Goal: Task Accomplishment & Management: Use online tool/utility

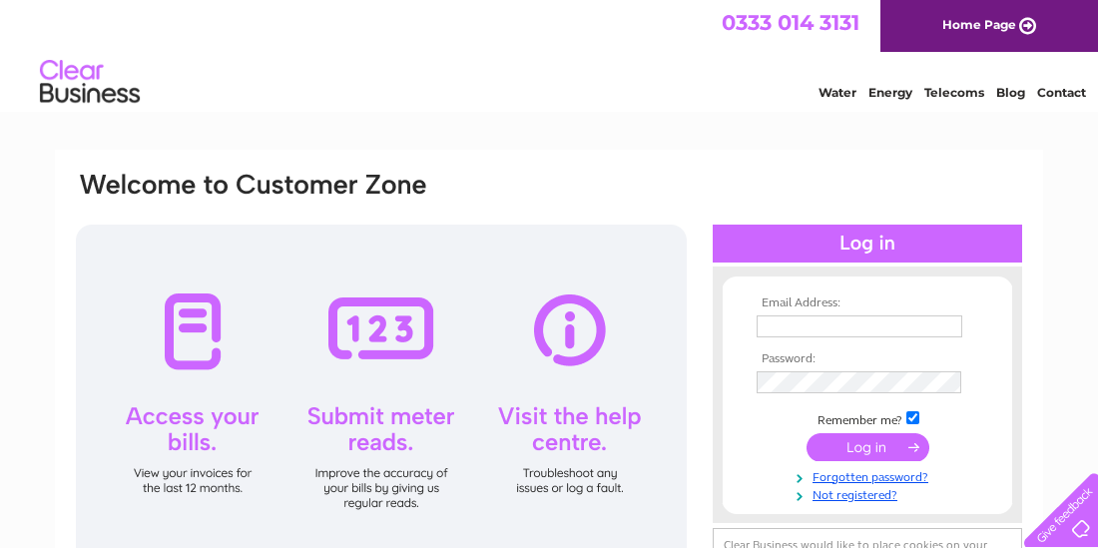
click at [781, 330] on input "text" at bounding box center [860, 326] width 206 height 22
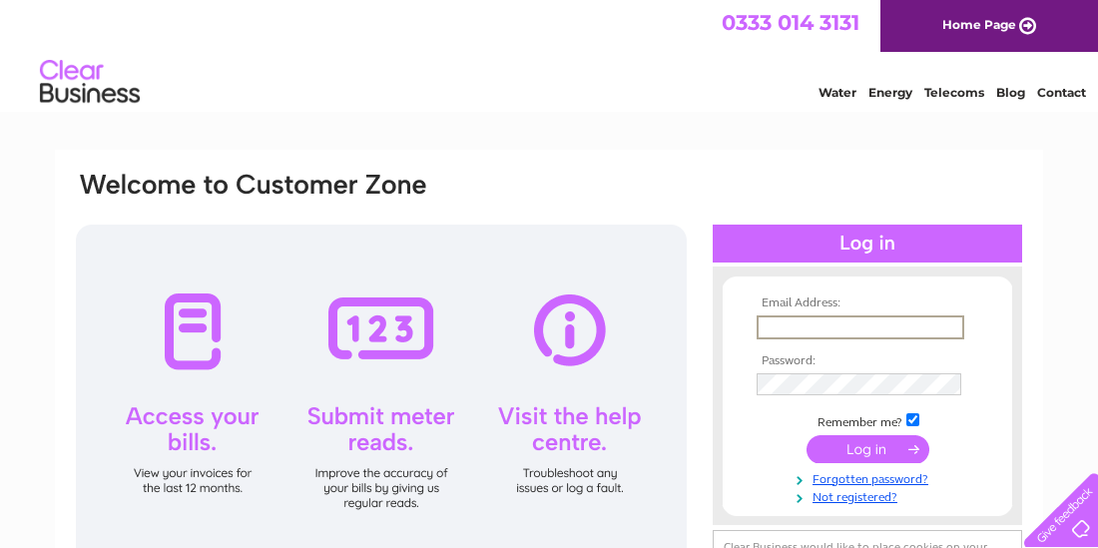
type input "glasgoweyecareopticians@hotmail.co.uk"
click at [849, 438] on input "submit" at bounding box center [868, 447] width 123 height 28
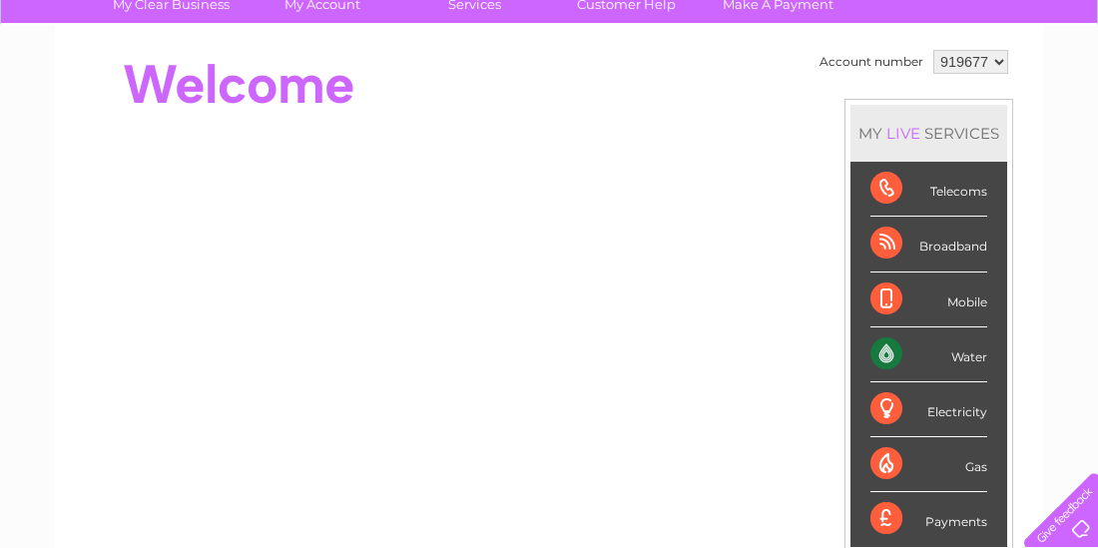
scroll to position [189, 0]
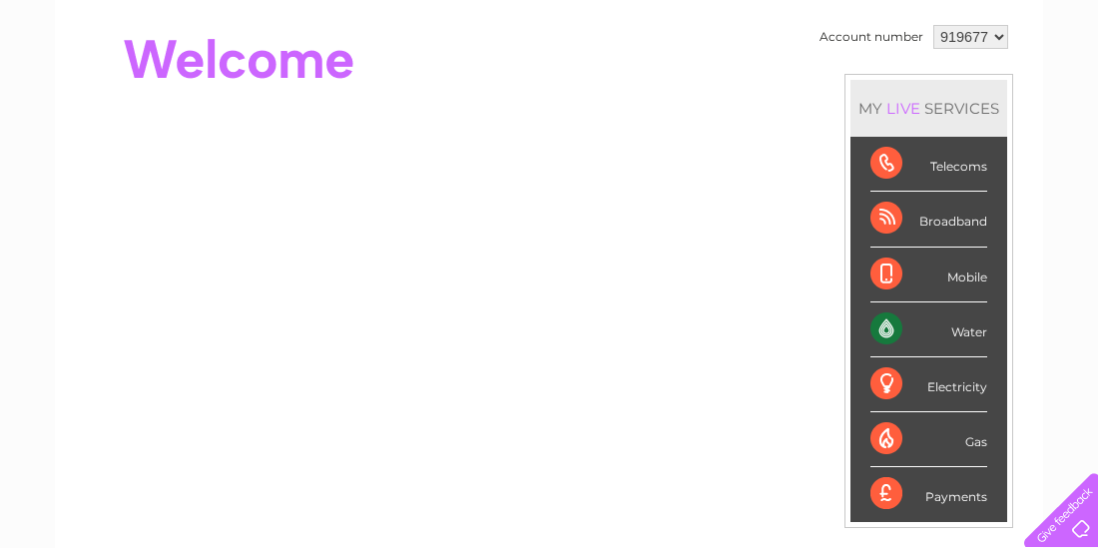
click at [955, 332] on div "Water" at bounding box center [928, 329] width 117 height 55
click at [964, 316] on div "Water" at bounding box center [928, 329] width 117 height 55
click at [964, 332] on div "Water" at bounding box center [928, 329] width 117 height 55
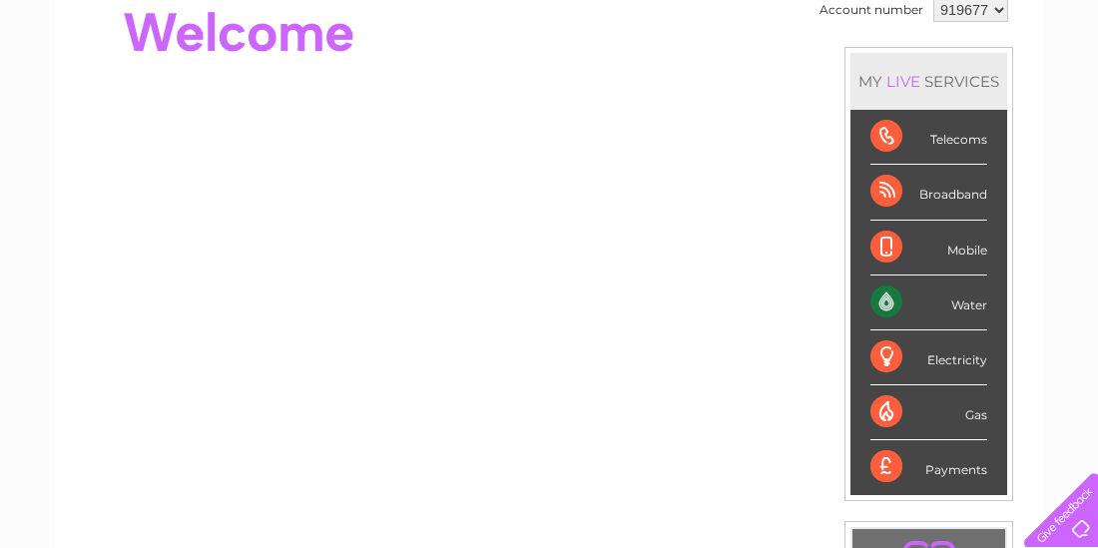
scroll to position [215, 0]
click at [977, 300] on div "Water" at bounding box center [928, 304] width 117 height 55
click at [880, 299] on div "Water" at bounding box center [928, 304] width 117 height 55
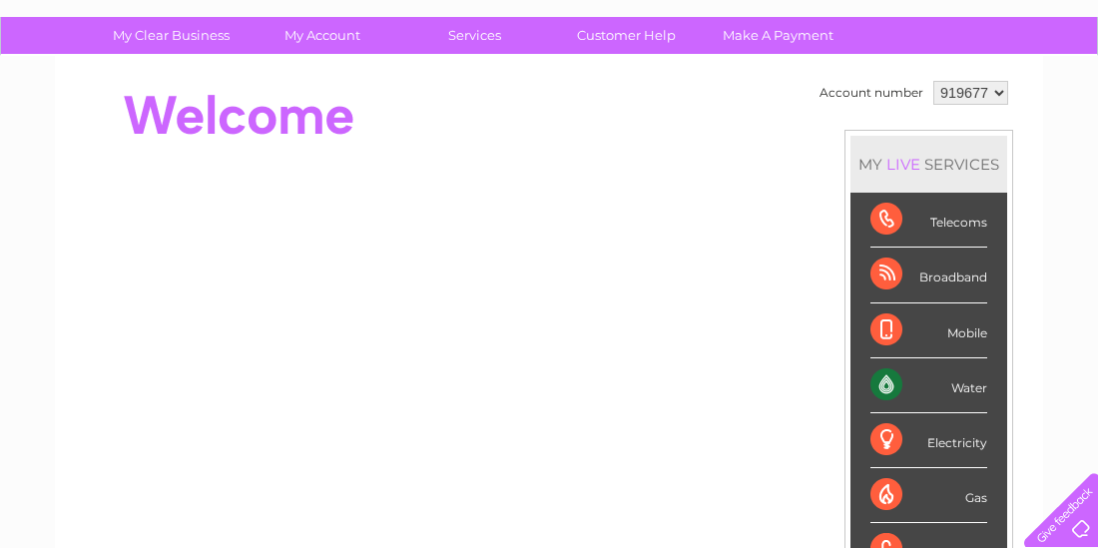
scroll to position [132, 0]
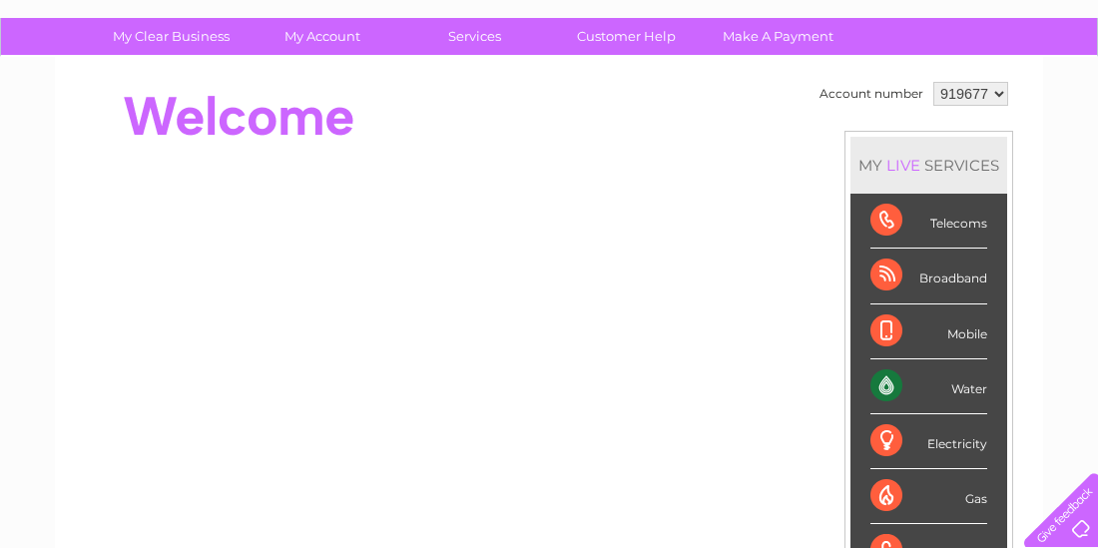
click at [969, 384] on div "Water" at bounding box center [928, 386] width 117 height 55
click at [900, 158] on div "LIVE" at bounding box center [903, 165] width 42 height 19
click at [992, 97] on select "919677" at bounding box center [970, 94] width 75 height 24
click at [933, 82] on select "919677" at bounding box center [970, 94] width 75 height 24
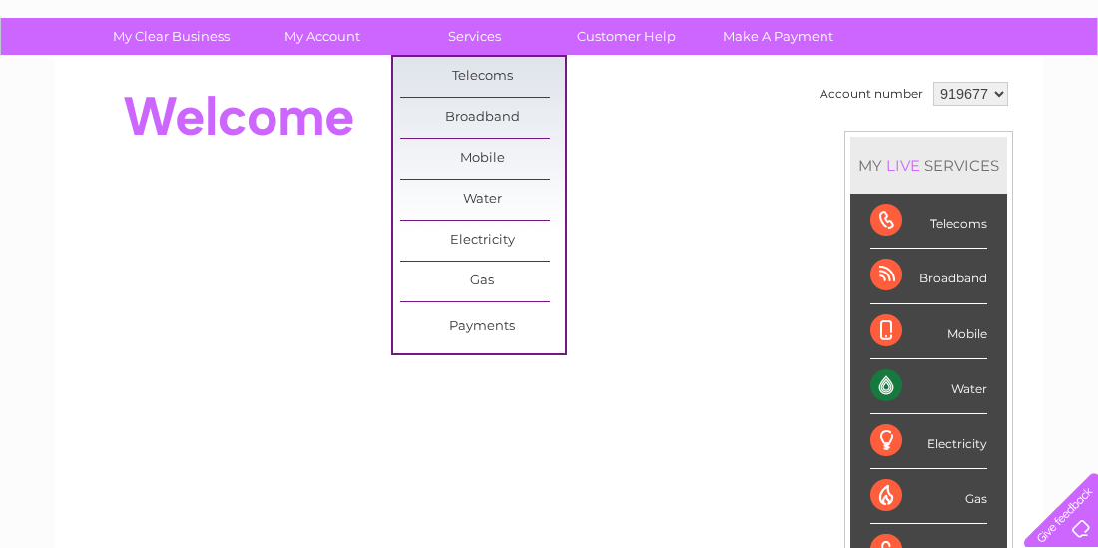
click at [482, 24] on link "Services" at bounding box center [474, 36] width 165 height 37
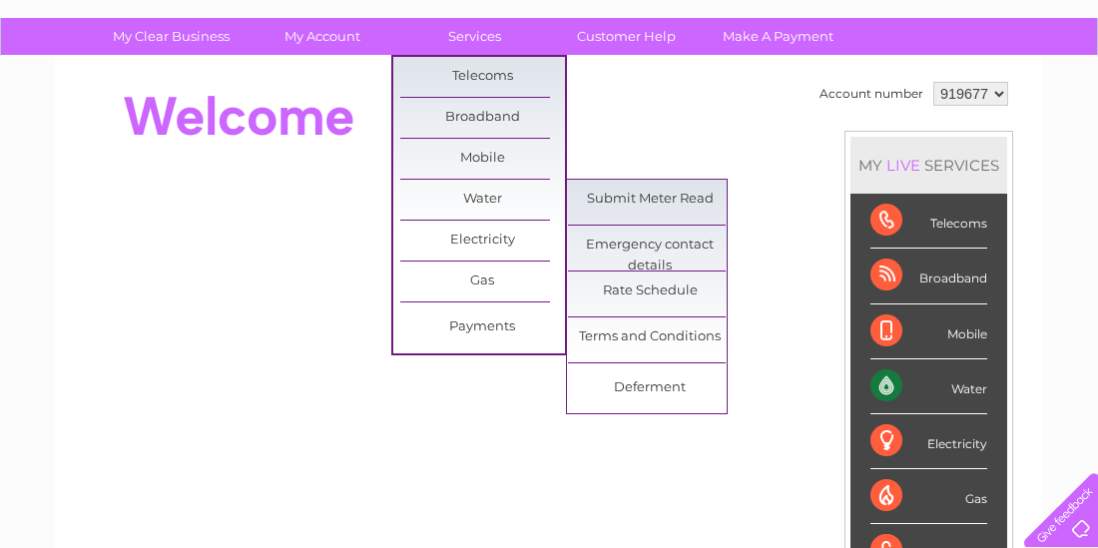
click at [473, 204] on link "Water" at bounding box center [482, 200] width 165 height 40
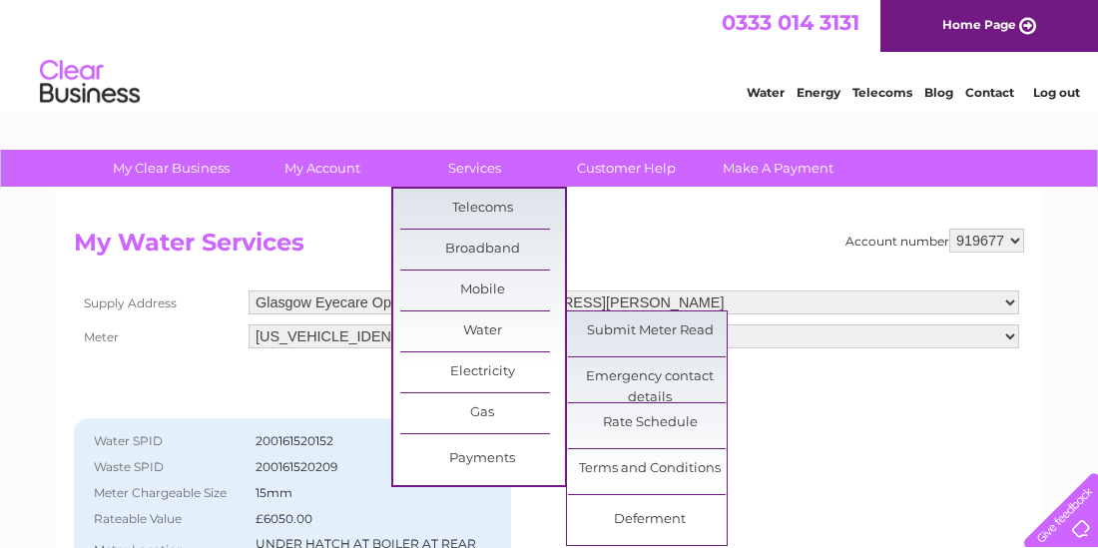
click at [490, 336] on link "Water" at bounding box center [482, 331] width 165 height 40
click at [614, 329] on link "Submit Meter Read" at bounding box center [650, 331] width 165 height 40
click at [683, 334] on link "Submit Meter Read" at bounding box center [650, 331] width 165 height 40
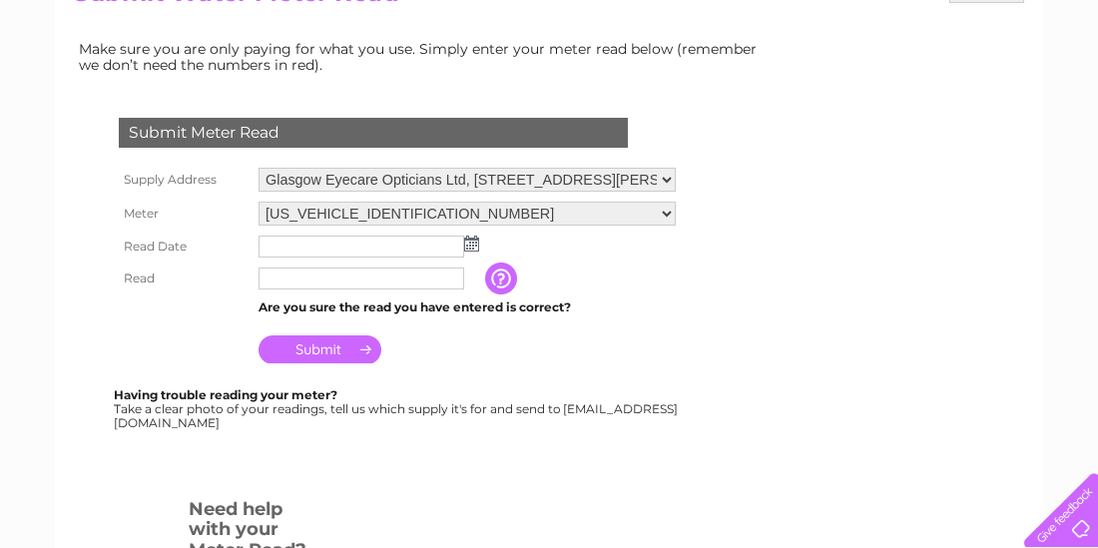
click at [472, 242] on img at bounding box center [471, 244] width 15 height 16
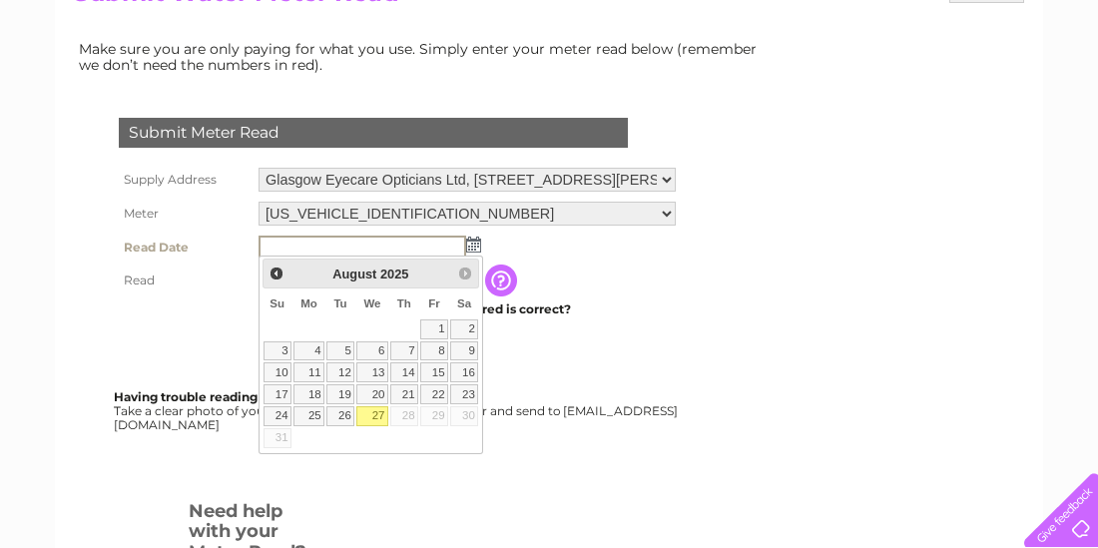
click at [386, 411] on link "27" at bounding box center [372, 416] width 32 height 20
type input "2025/08/27"
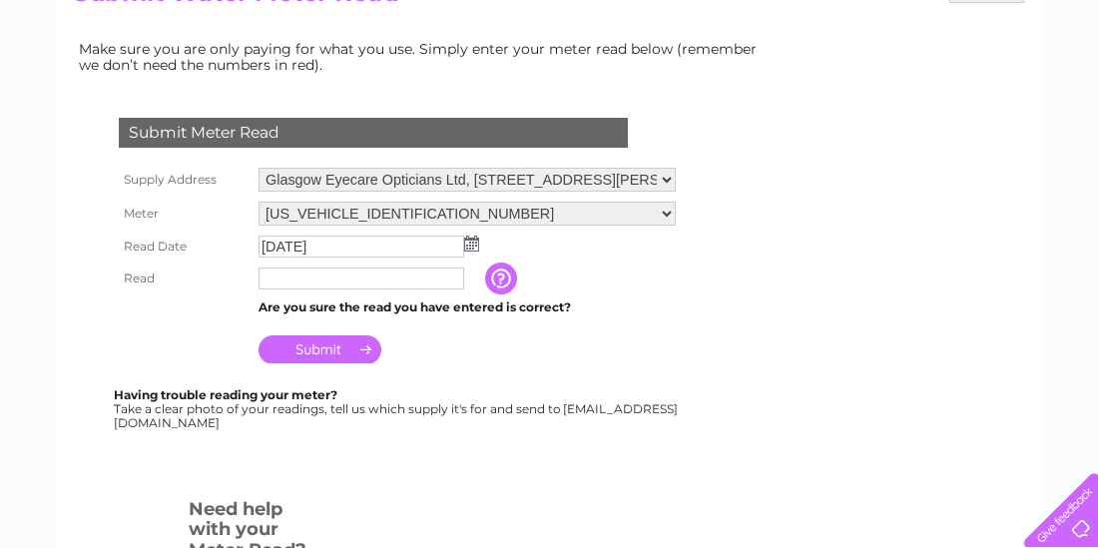
click at [396, 282] on input "text" at bounding box center [362, 279] width 206 height 22
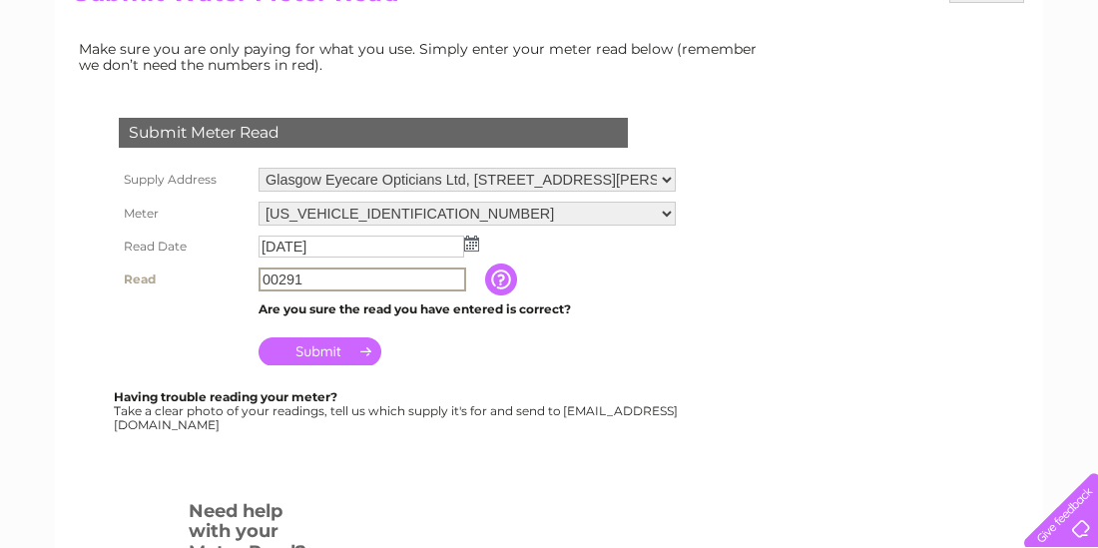
type input "00291"
click at [345, 352] on input "Submit" at bounding box center [320, 351] width 123 height 28
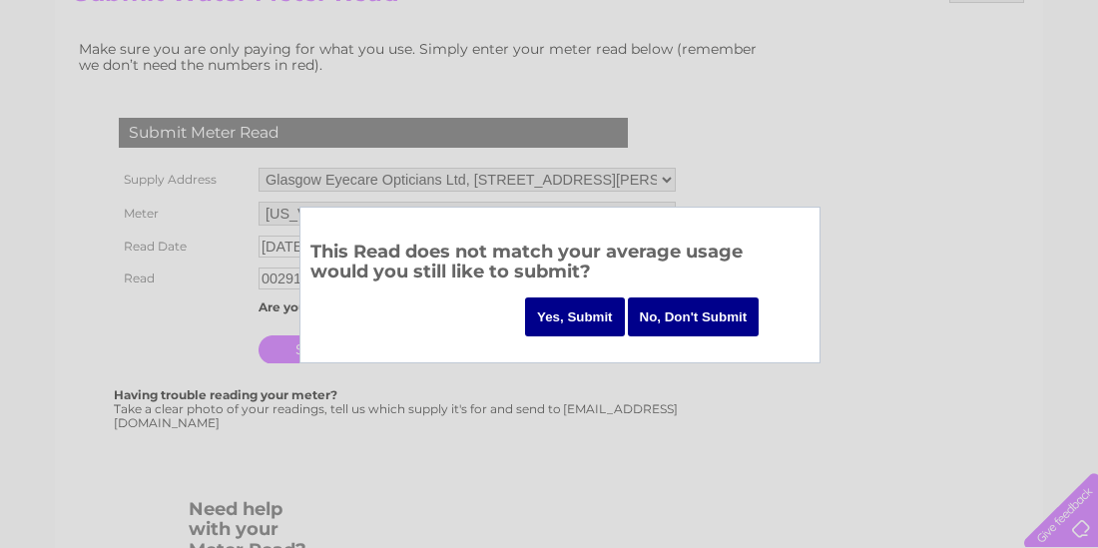
click at [554, 325] on input "Yes, Submit" at bounding box center [575, 316] width 100 height 39
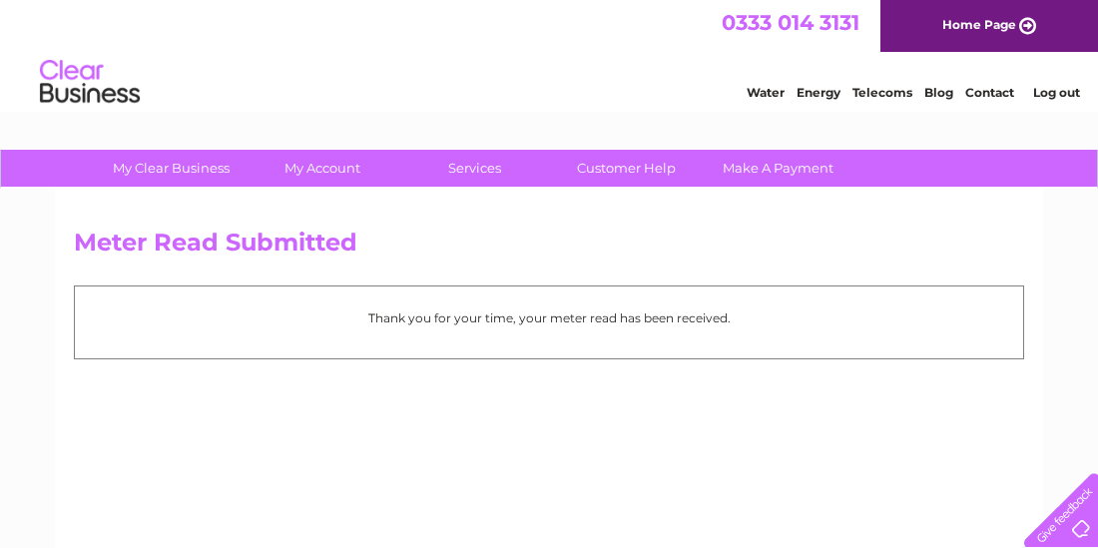
click at [345, 257] on h2 "Meter Read Submitted" at bounding box center [549, 248] width 950 height 38
